Goal: Information Seeking & Learning: Find specific fact

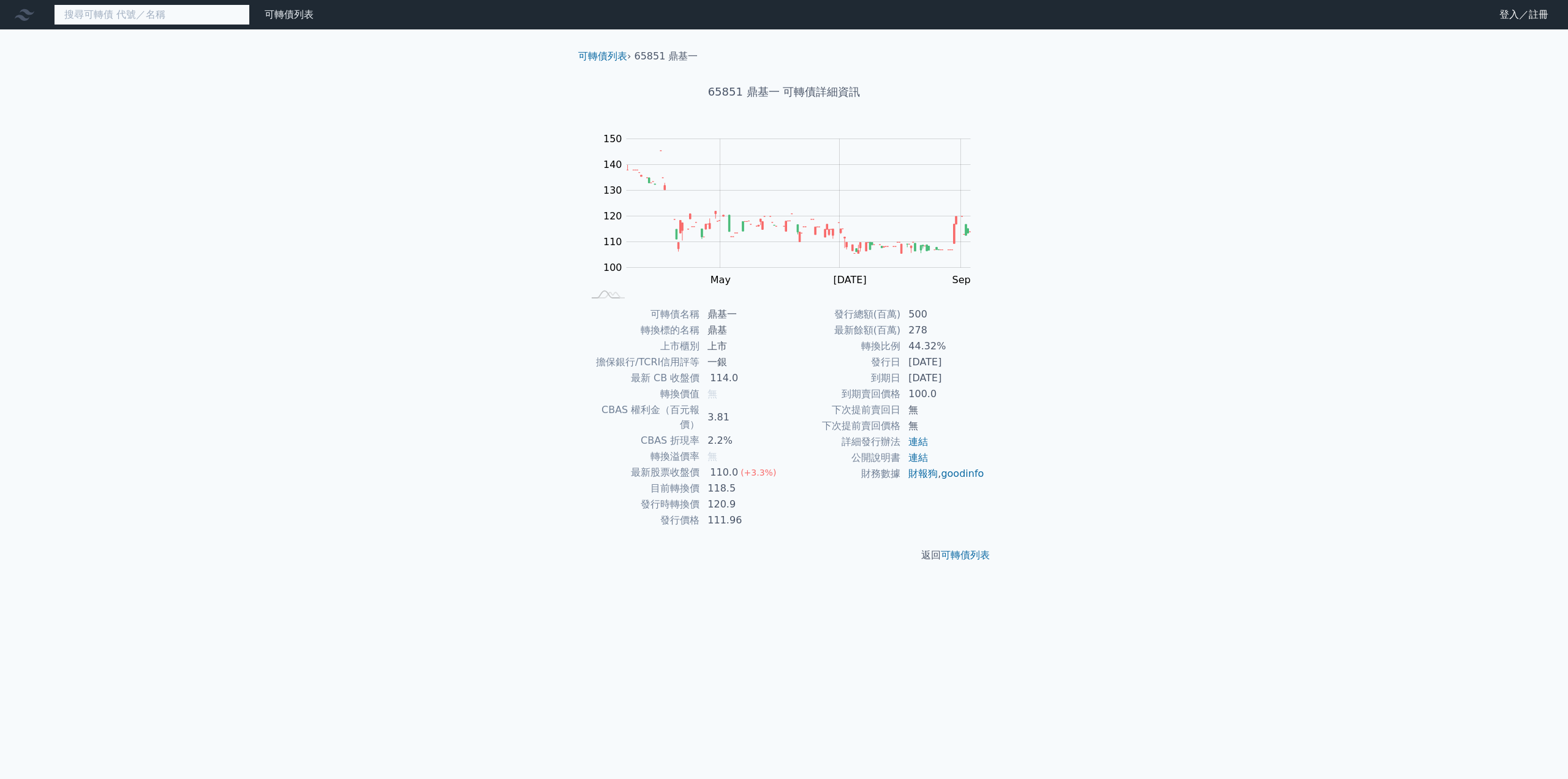
click at [133, 23] on input at bounding box center [152, 14] width 196 height 21
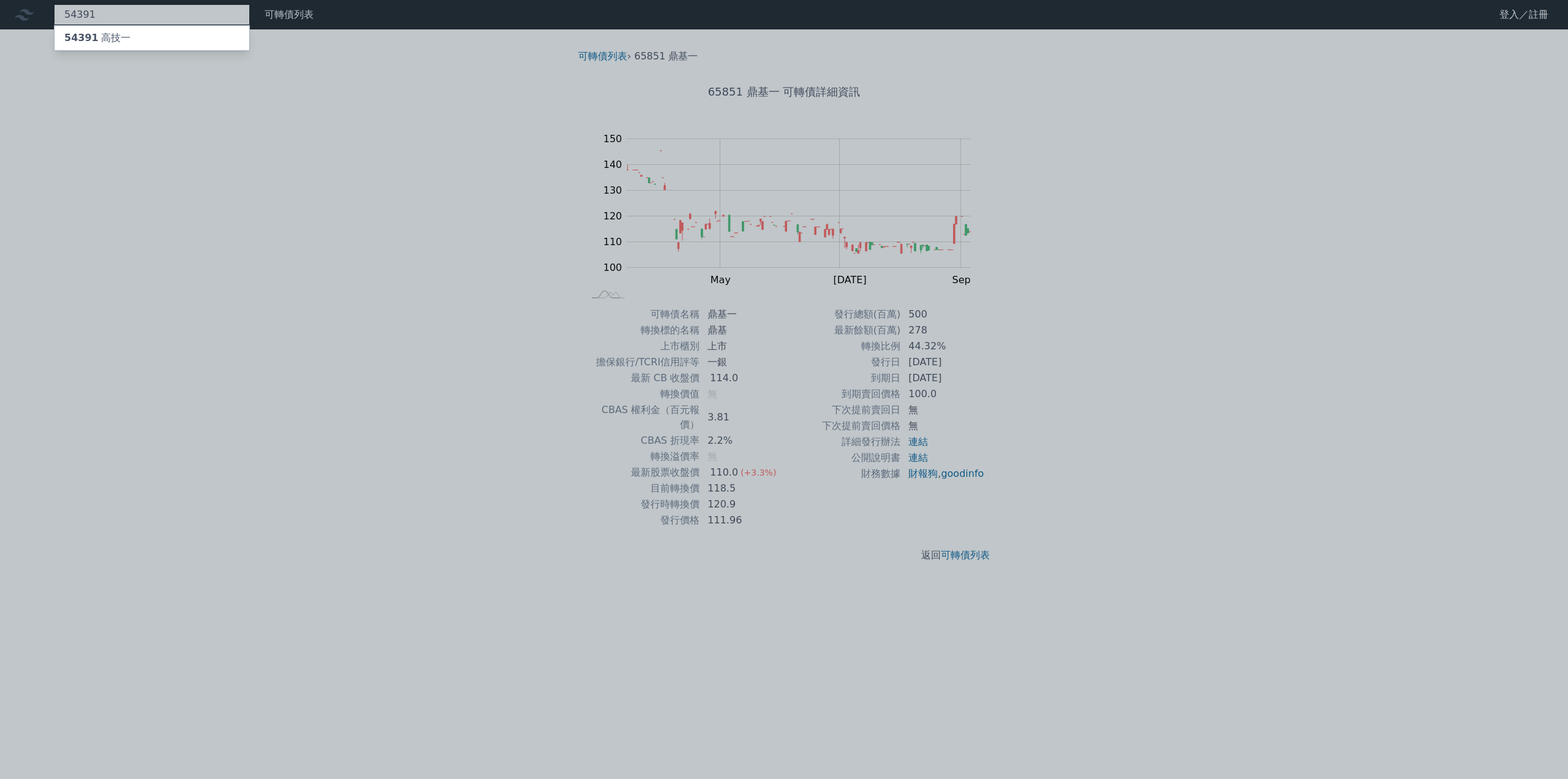
type input "54391"
click at [136, 29] on div "54391 高技一" at bounding box center [152, 38] width 195 height 24
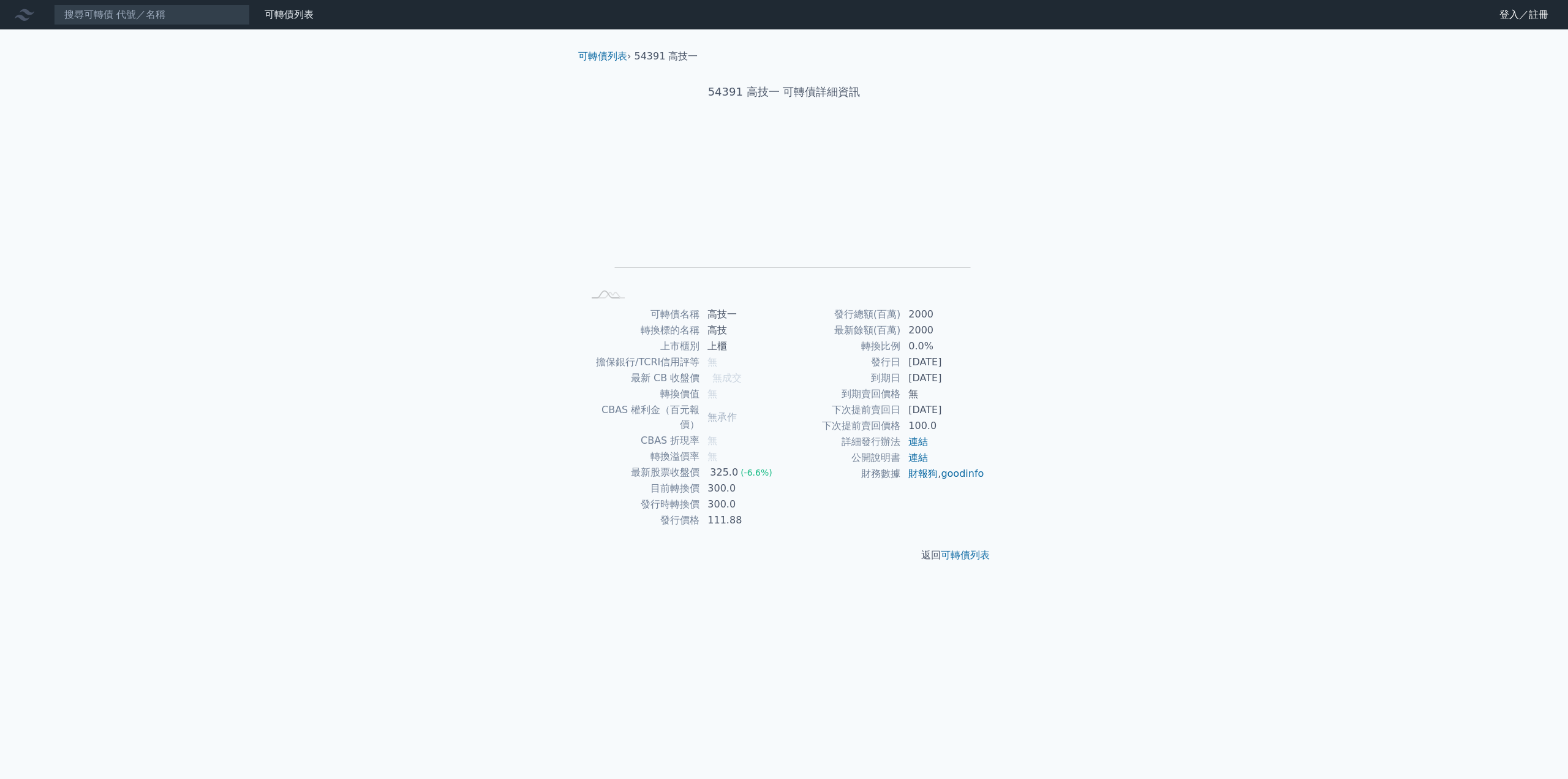
click at [416, 435] on div "可轉債列表 財務數據 可轉債列表 財務數據 登入／註冊 登入／註冊 可轉債列表 › 54391 高技一 54391 高技一 可轉債詳細資訊 Zoom Out …" at bounding box center [784, 390] width 1568 height 779
click at [459, 504] on div "可轉債列表 財務數據 可轉債列表 財務數據 登入／註冊 登入／註冊 可轉債列表 › 54391 高技一 54391 高技一 可轉債詳細資訊 Zoom Out …" at bounding box center [784, 390] width 1568 height 779
click at [473, 556] on div "可轉債列表 財務數據 可轉債列表 財務數據 登入／註冊 登入／註冊 可轉債列表 › 54391 高技一 54391 高技一 可轉債詳細資訊 Zoom Out …" at bounding box center [784, 390] width 1568 height 779
click at [518, 565] on div "可轉債列表 財務數據 可轉債列表 財務數據 登入／註冊 登入／註冊 可轉債列表 › 54391 高技一 54391 高技一 可轉債詳細資訊 Zoom Out …" at bounding box center [784, 390] width 1568 height 779
click at [505, 525] on div "可轉債列表 財務數據 可轉債列表 財務數據 登入／註冊 登入／註冊 可轉債列表 › 54391 高技一 54391 高技一 可轉債詳細資訊 Zoom Out …" at bounding box center [784, 390] width 1568 height 779
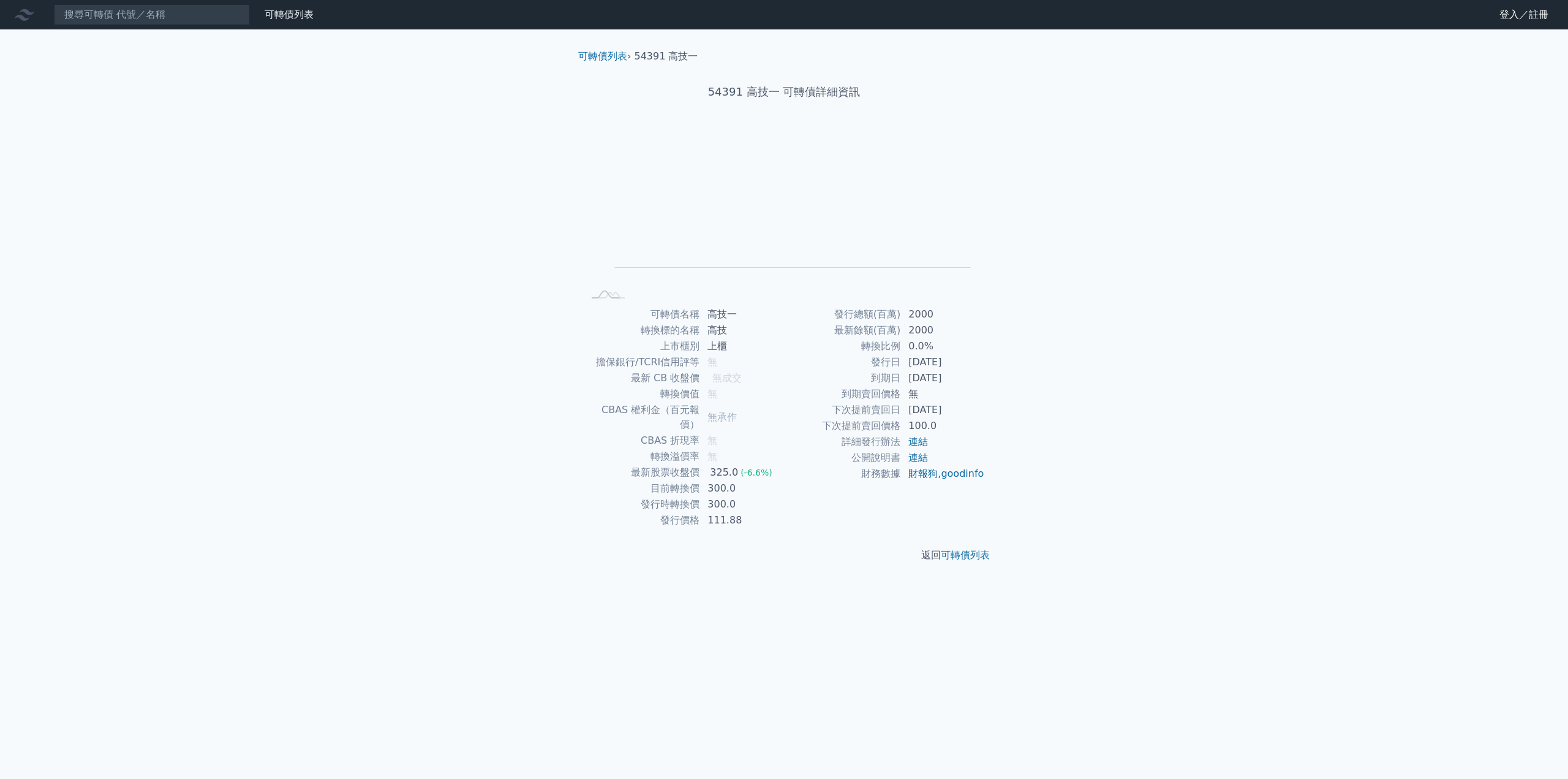
click at [510, 510] on div "可轉債列表 財務數據 可轉債列表 財務數據 登入／註冊 登入／註冊 可轉債列表 › 54391 高技一 54391 高技一 可轉債詳細資訊 Zoom Out …" at bounding box center [784, 390] width 1568 height 779
click at [770, 616] on div "可轉債列表 財務數據 可轉債列表 財務數據 登入／註冊 登入／註冊 可轉債列表 › 54391 高技一 54391 高技一 可轉債詳細資訊 Zoom Out …" at bounding box center [784, 390] width 1568 height 779
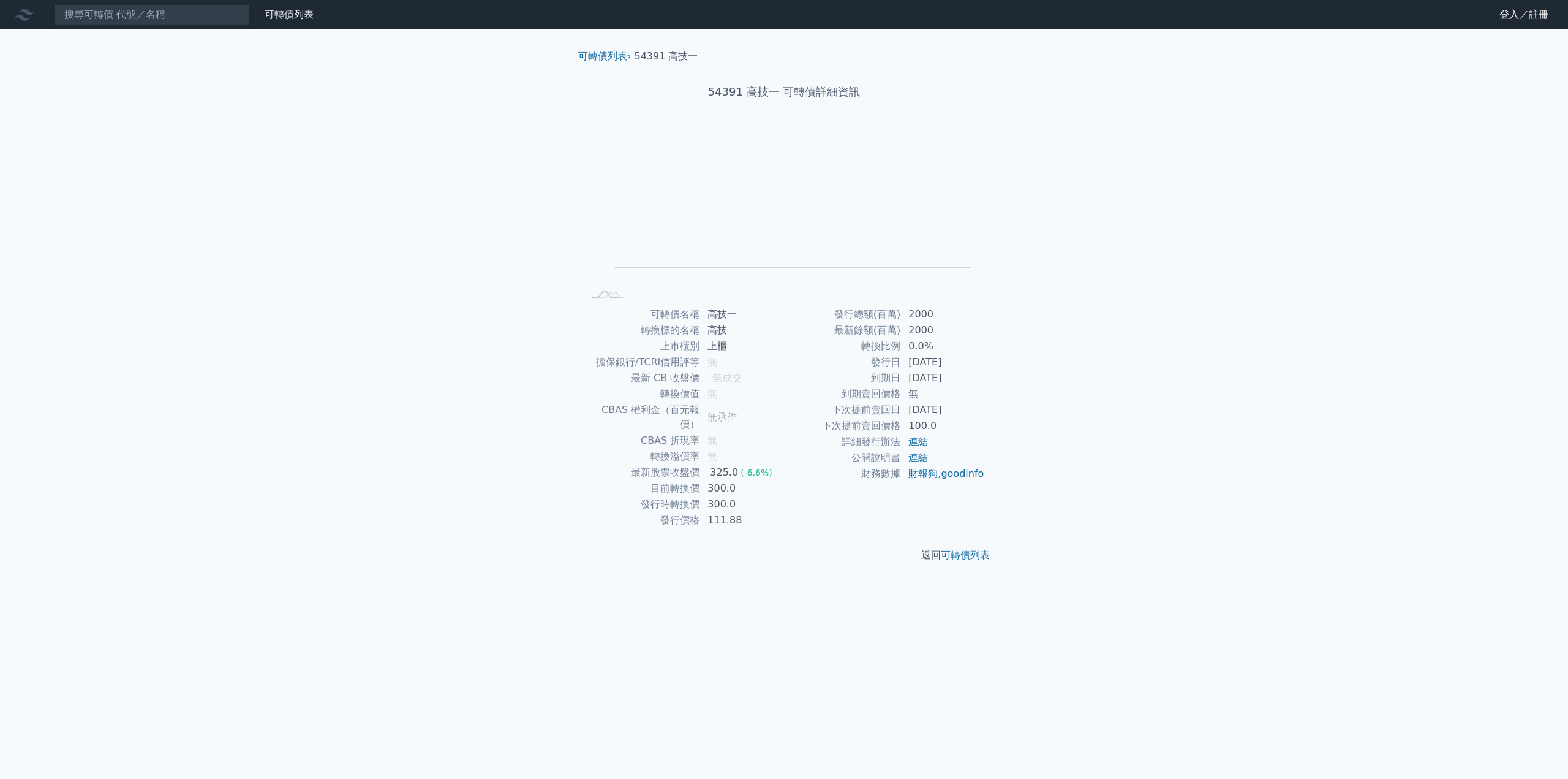
click at [789, 586] on div "可轉債列表 財務數據 可轉債列表 財務數據 登入／註冊 登入／註冊 可轉債列表 › 54391 高技一 54391 高技一 可轉債詳細資訊 Zoom Out …" at bounding box center [784, 390] width 1568 height 779
click at [516, 495] on div "可轉債列表 財務數據 可轉債列表 財務數據 登入／註冊 登入／註冊 可轉債列表 › 54391 高技一 54391 高技一 可轉債詳細資訊 Zoom Out …" at bounding box center [784, 390] width 1568 height 779
click at [523, 467] on div "可轉債列表 財務數據 可轉債列表 財務數據 登入／註冊 登入／註冊 可轉債列表 › 54391 高技一 54391 高技一 可轉債詳細資訊 Zoom Out …" at bounding box center [784, 390] width 1568 height 779
click at [512, 452] on div "可轉債列表 財務數據 可轉債列表 財務數據 登入／註冊 登入／註冊 可轉債列表 › 54391 高技一 54391 高技一 可轉債詳細資訊 Zoom Out …" at bounding box center [784, 390] width 1568 height 779
click at [74, 7] on input at bounding box center [152, 14] width 196 height 21
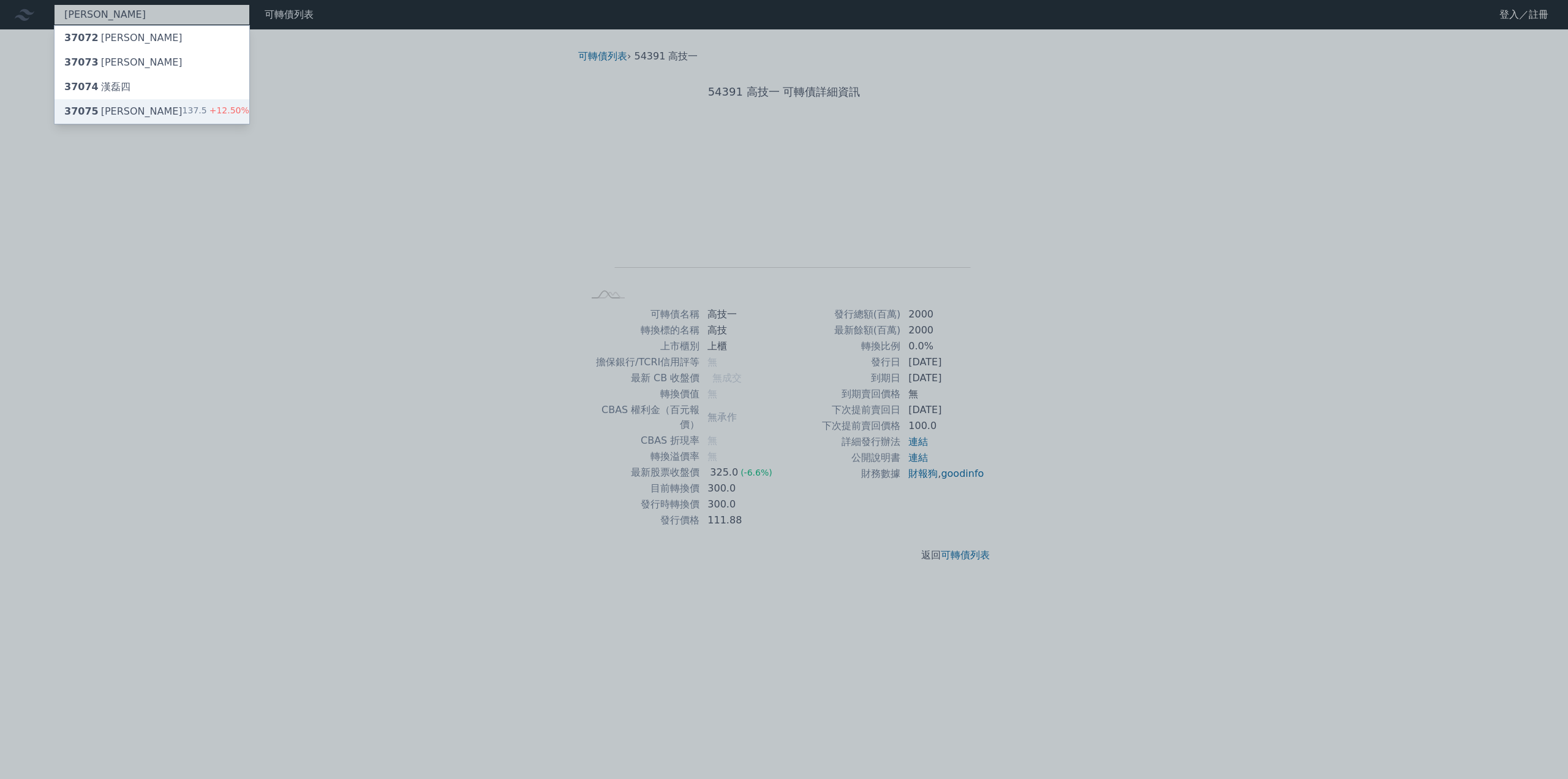
type input "[PERSON_NAME]"
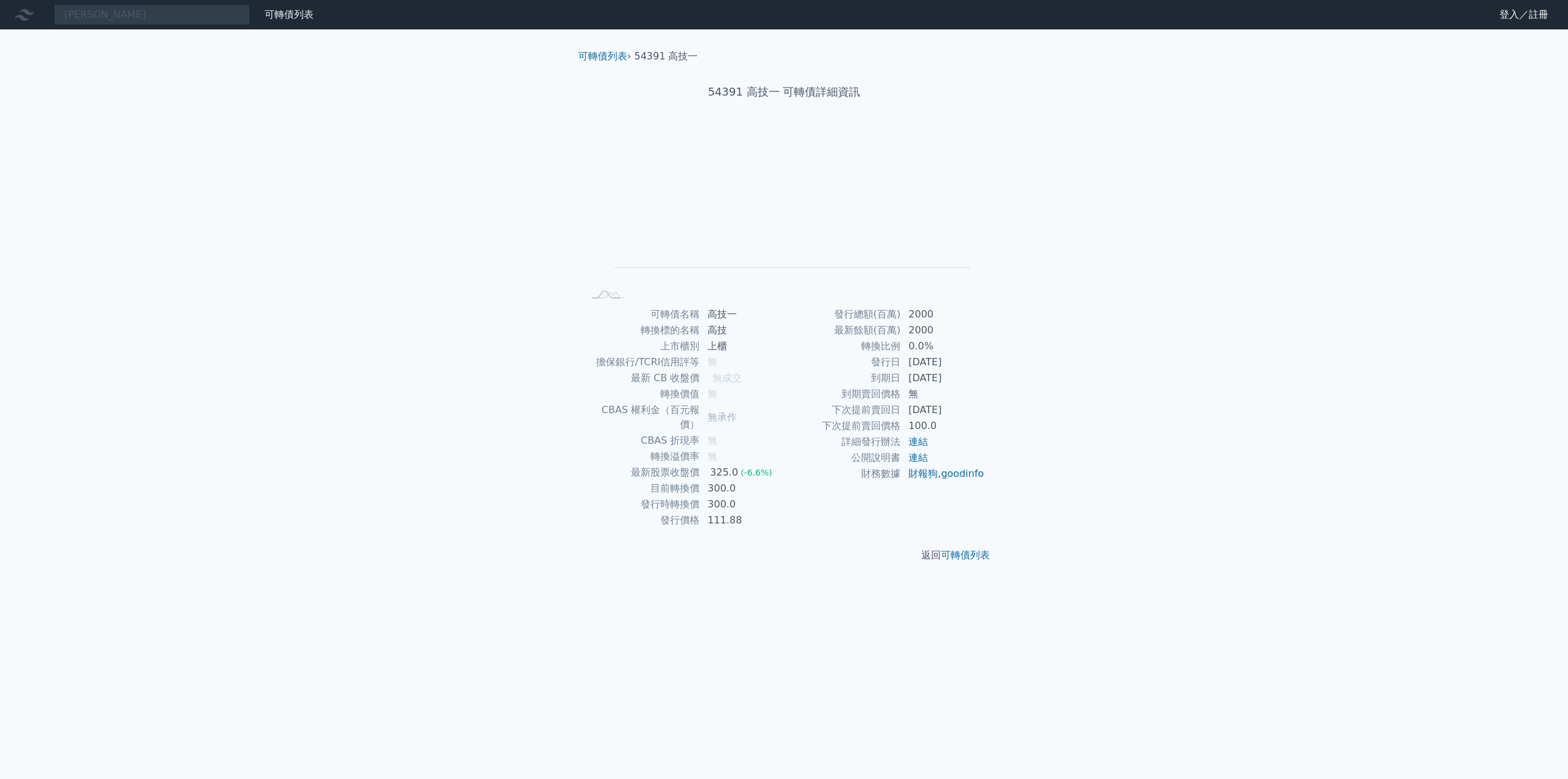
click at [104, 107] on div "[PERSON_NAME] 可轉債列表 財務數據 可轉債列表 財務數據 登入／註冊 登入／註冊 可轉債列表 › 54391 高技一 54391 高技一 可轉債…" at bounding box center [784, 390] width 1568 height 779
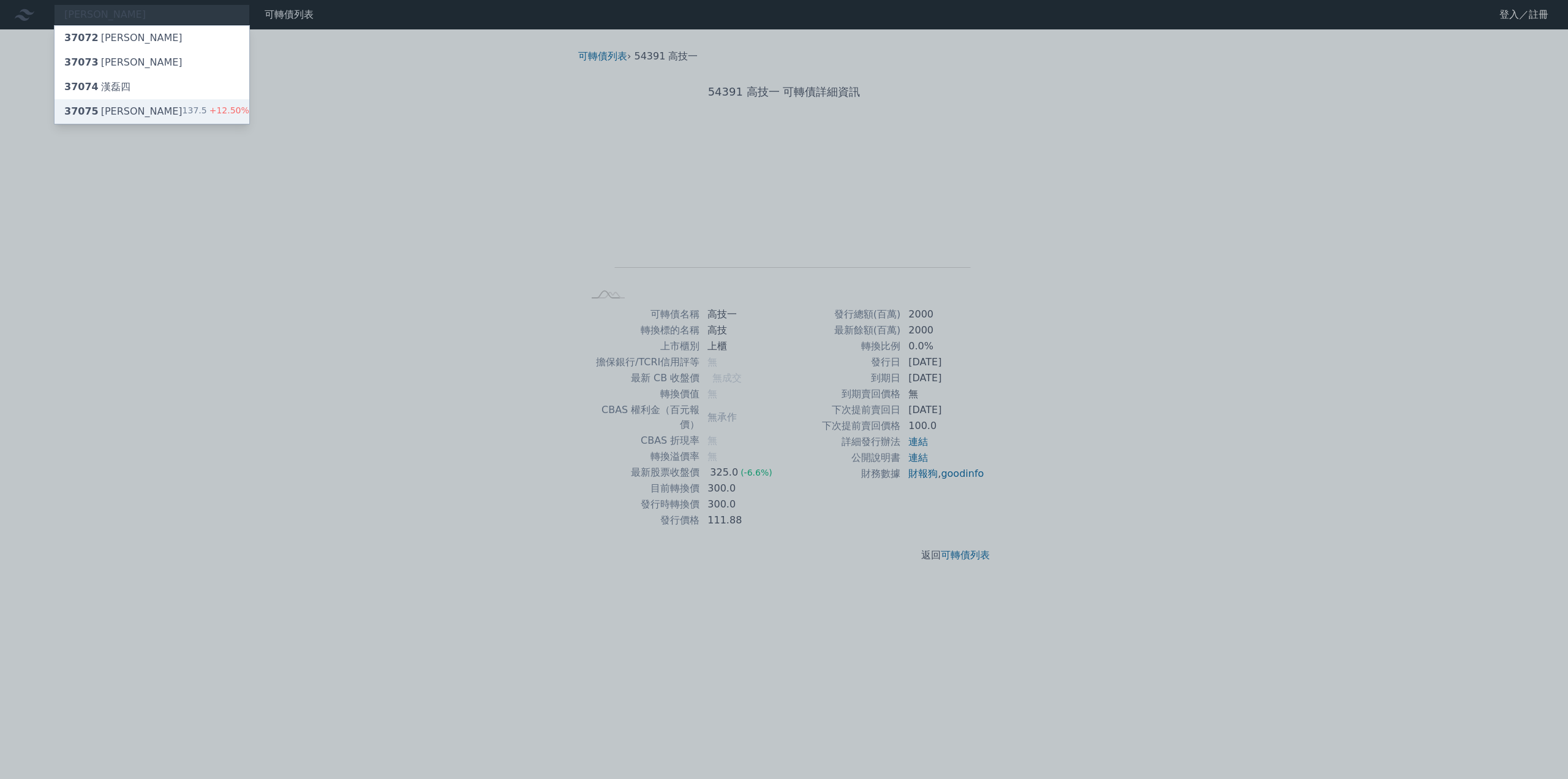
click at [101, 114] on div "37075 [PERSON_NAME]" at bounding box center [123, 112] width 118 height 15
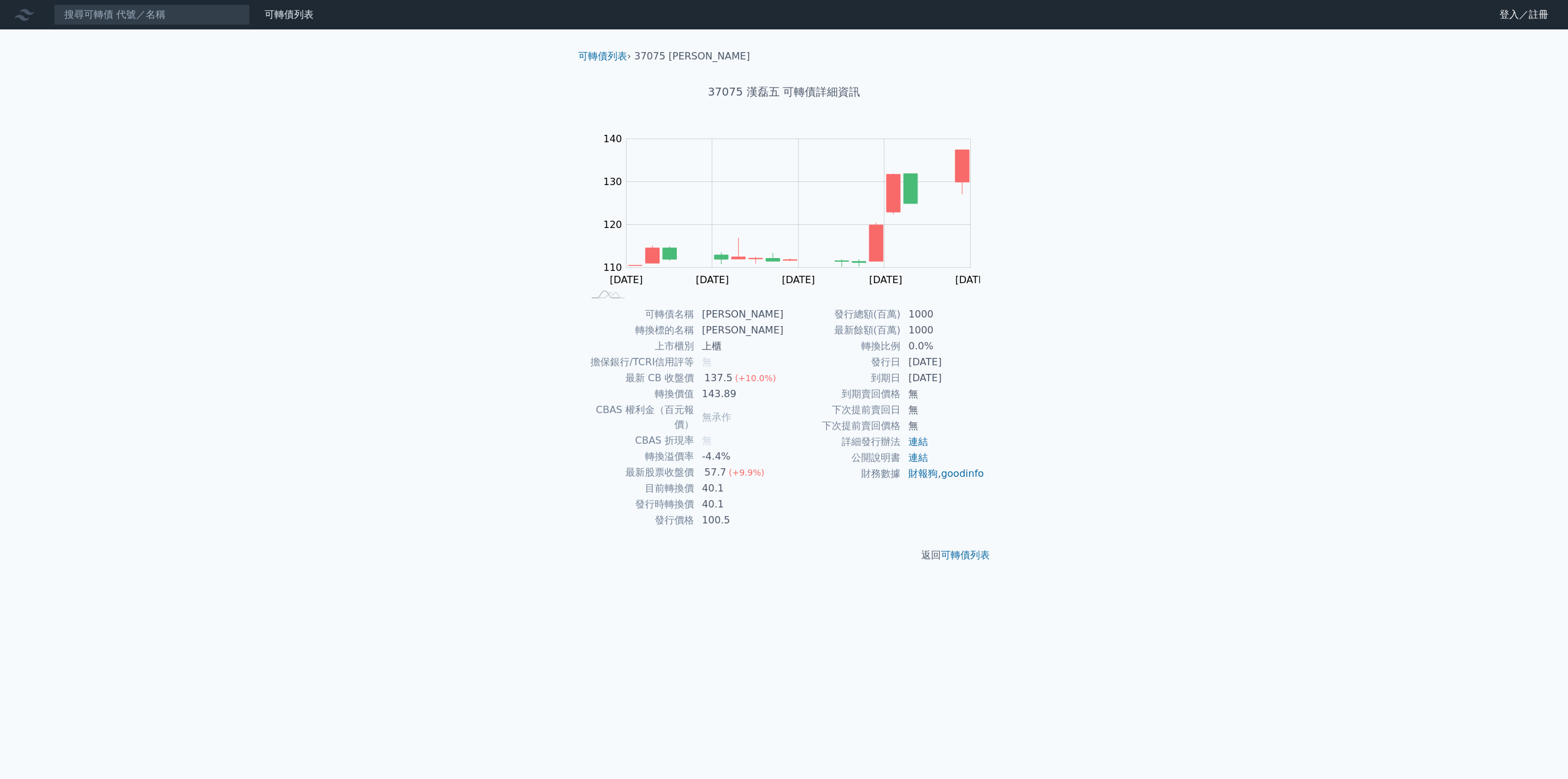
click at [486, 465] on div "可轉債列表 財務數據 可轉債列表 財務數據 登入／註冊 登入／註冊 可轉債列表 › 37075 漢磊五 37075 漢磊五 可轉債詳細資訊 Zoom Out …" at bounding box center [784, 390] width 1568 height 779
click at [464, 473] on div "可轉債列表 財務數據 可轉債列表 財務數據 登入／註冊 登入／註冊 可轉債列表 › 37075 漢磊五 37075 漢磊五 可轉債詳細資訊 Zoom Out …" at bounding box center [784, 390] width 1568 height 779
click at [473, 433] on div "可轉債列表 財務數據 可轉債列表 財務數據 登入／註冊 登入／註冊 可轉債列表 › 37075 漢磊五 37075 漢磊五 可轉債詳細資訊 Zoom Out …" at bounding box center [784, 390] width 1568 height 779
click at [475, 430] on div "可轉債列表 財務數據 可轉債列表 財務數據 登入／註冊 登入／註冊 可轉債列表 › 37075 漢磊五 37075 漢磊五 可轉債詳細資訊 Zoom Out …" at bounding box center [784, 390] width 1568 height 779
click at [128, 16] on input at bounding box center [152, 14] width 196 height 21
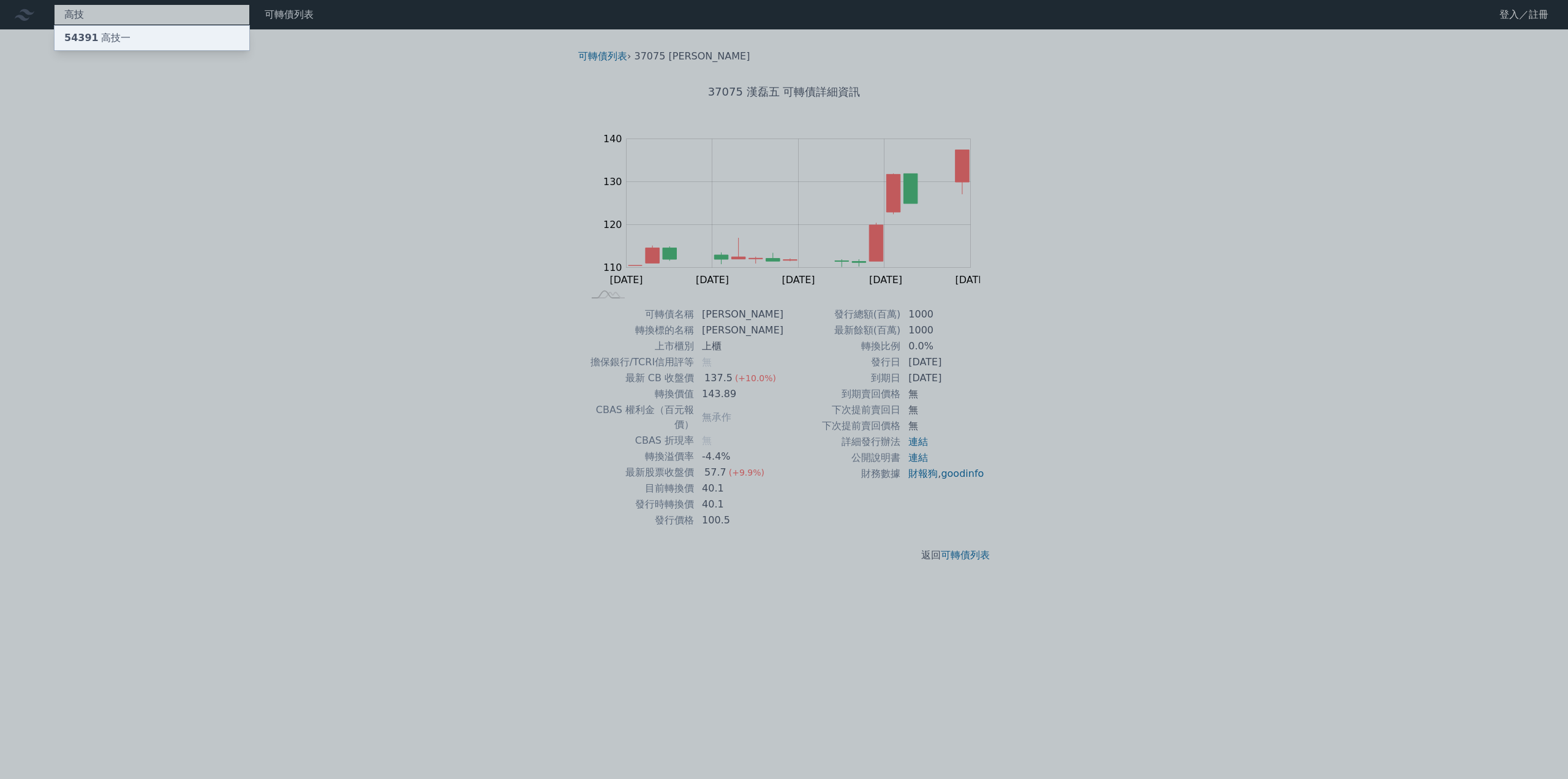
type input "高技"
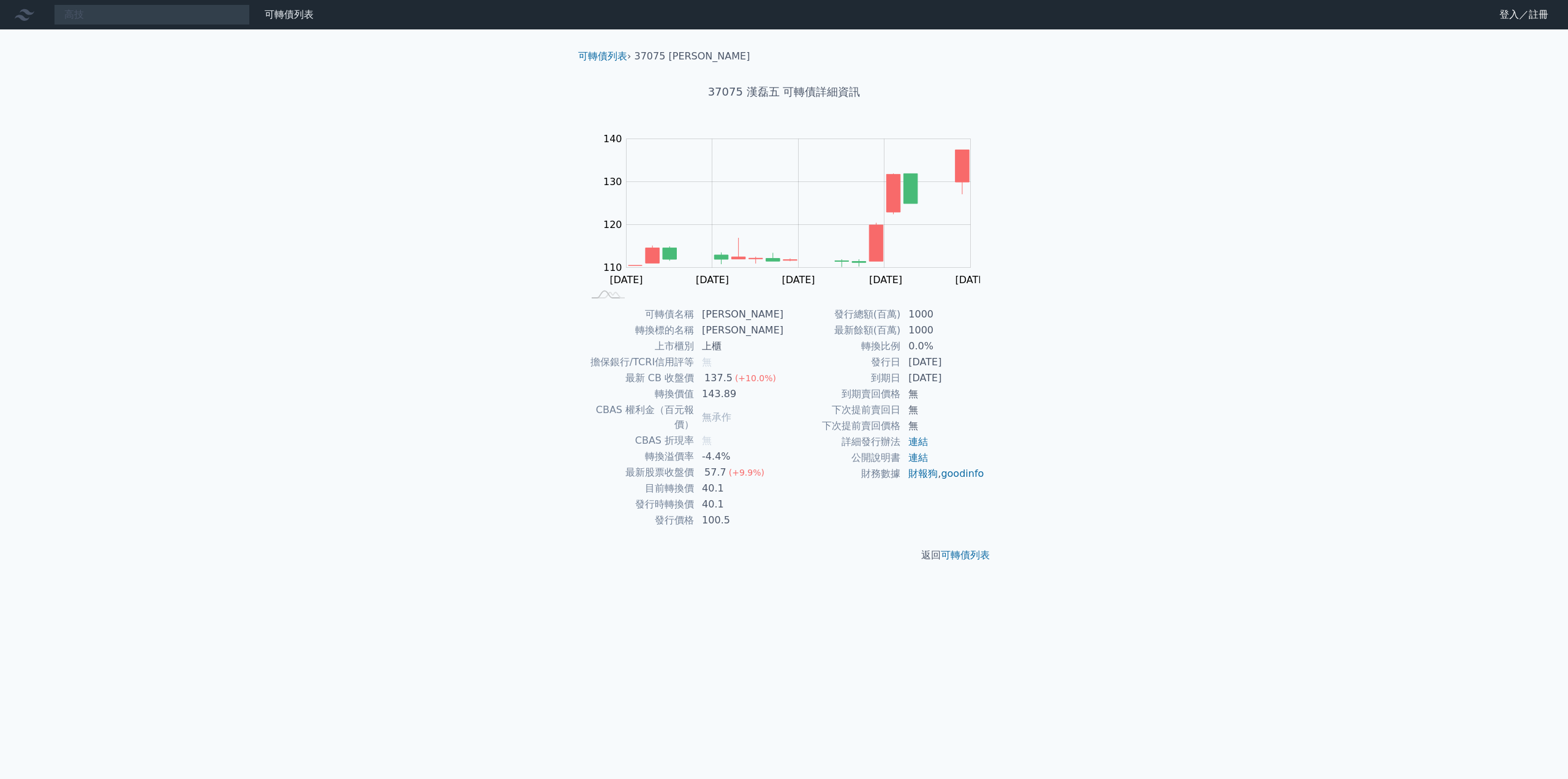
click at [154, 36] on div "高技 可轉債列表 財務數據 可轉債列表 財務數據 登入／註冊 登入／註冊 可轉債列表 › 37075 漢磊五 37075 漢磊五 可轉債詳細資訊 Zoom O…" at bounding box center [784, 390] width 1568 height 779
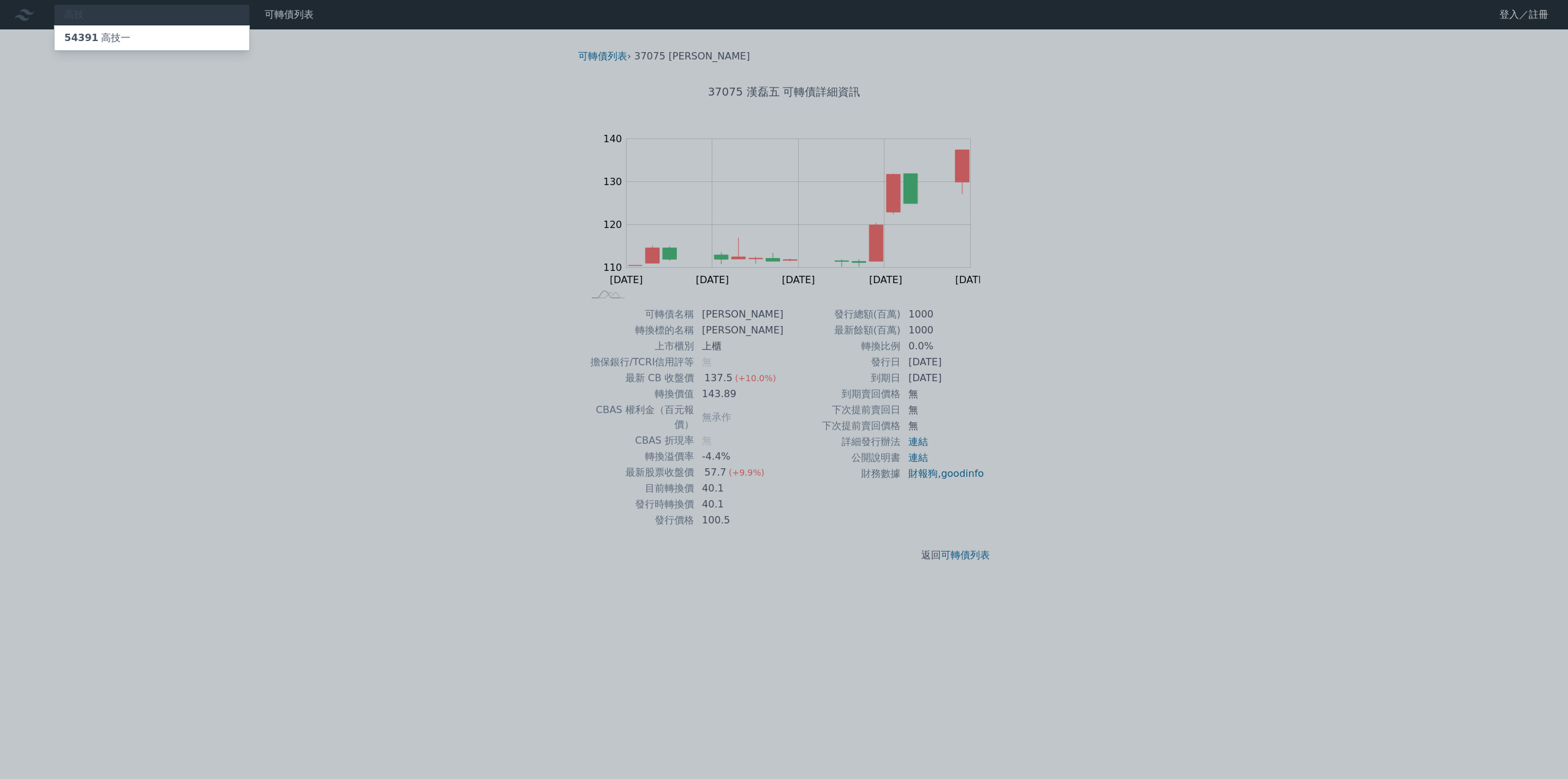
click at [154, 36] on div "54391 高技一" at bounding box center [152, 38] width 195 height 24
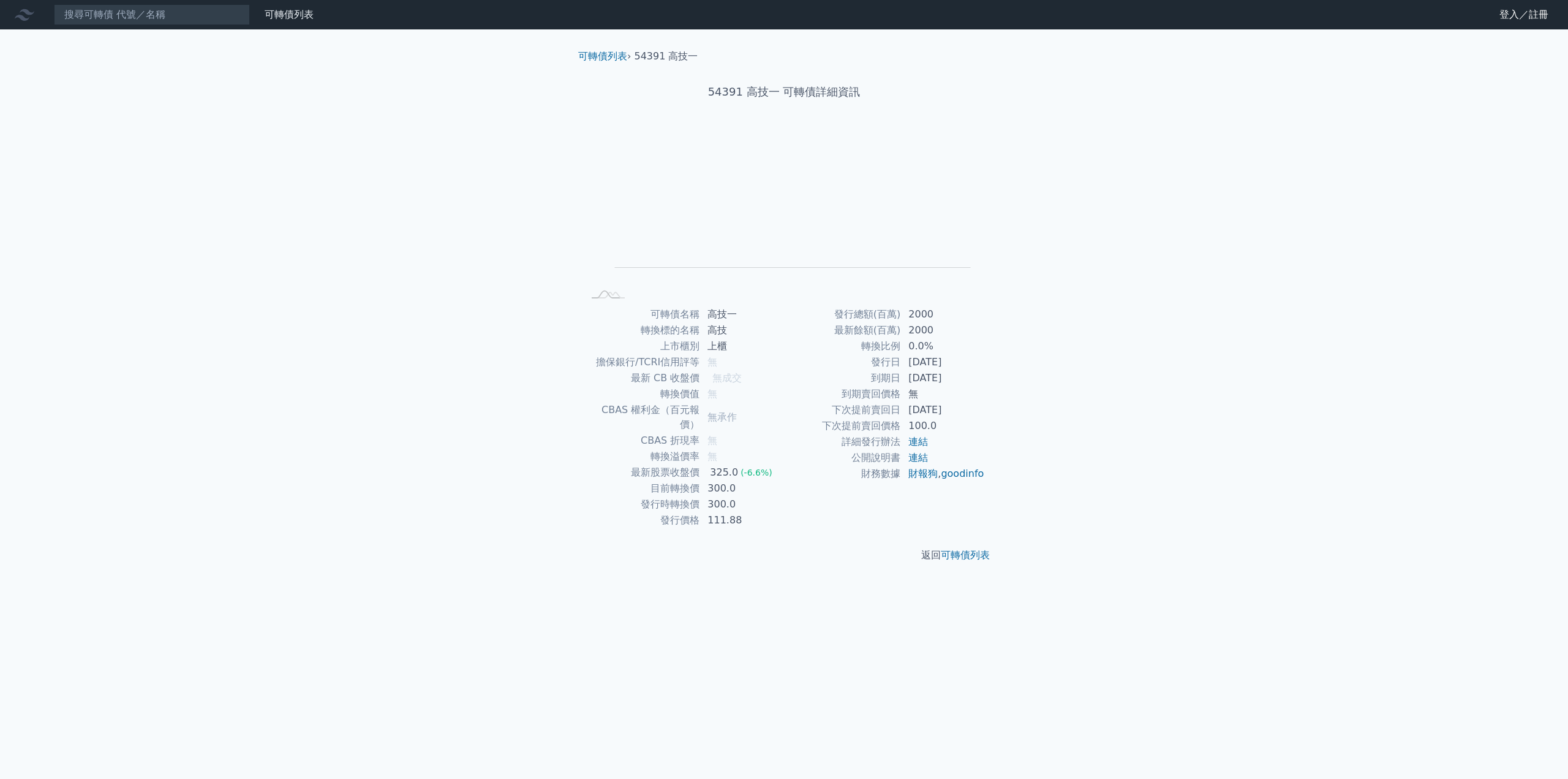
click at [300, 511] on div "可轉債列表 財務數據 可轉債列表 財務數據 登入／註冊 登入／註冊 可轉債列表 › 54391 高技一 54391 高技一 可轉債詳細資訊 Zoom Out …" at bounding box center [784, 390] width 1568 height 779
